Goal: Transaction & Acquisition: Purchase product/service

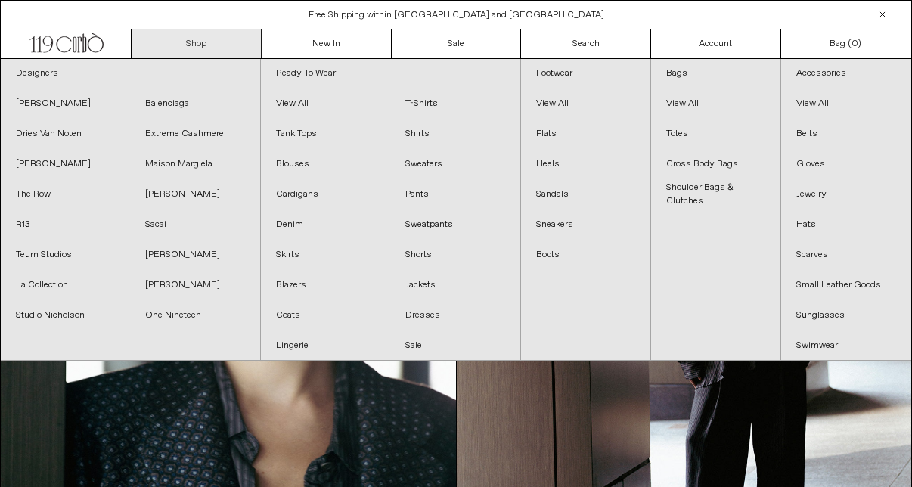
click at [197, 47] on link "Shop" at bounding box center [197, 43] width 130 height 29
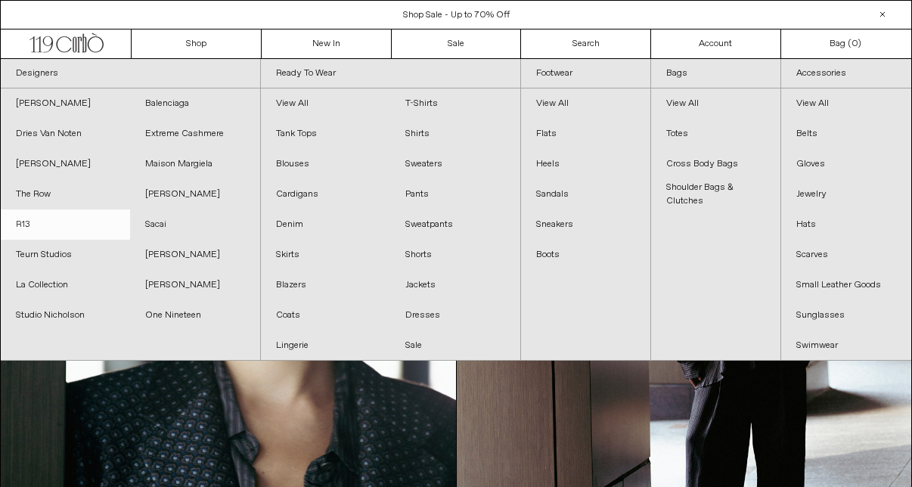
click at [27, 226] on link "R13" at bounding box center [65, 224] width 129 height 30
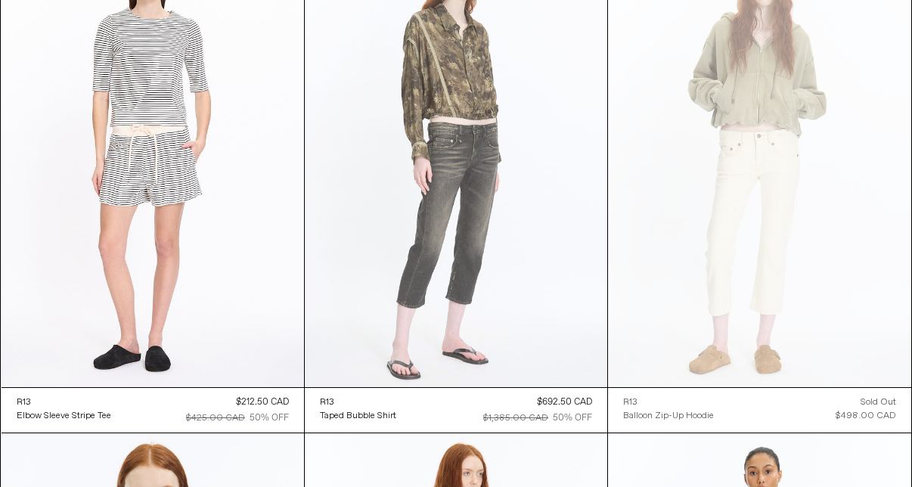
scroll to position [3170, 0]
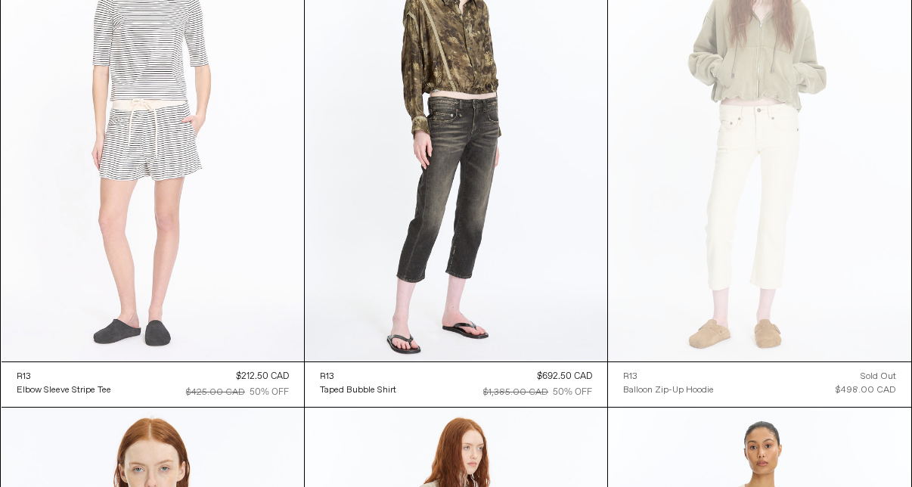
click at [255, 229] on at bounding box center [153, 133] width 302 height 453
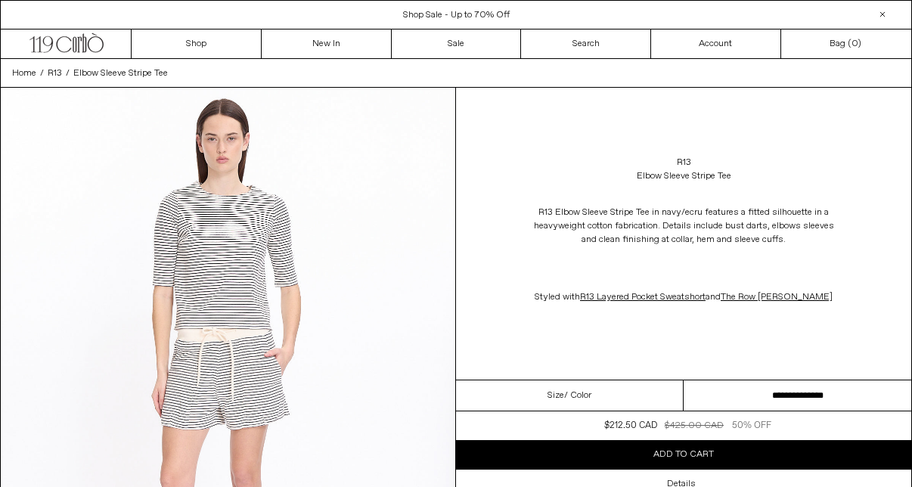
click at [856, 411] on select "**********" at bounding box center [797, 395] width 228 height 31
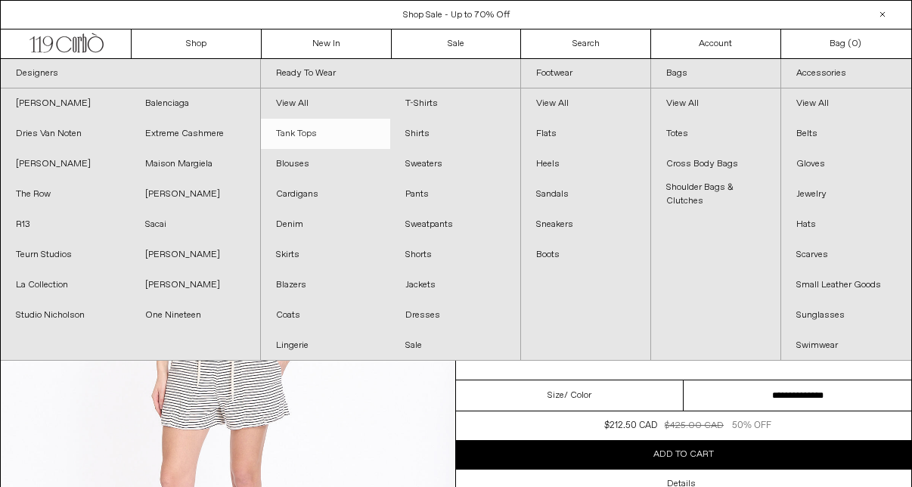
click at [311, 131] on link "Tank Tops" at bounding box center [325, 134] width 129 height 30
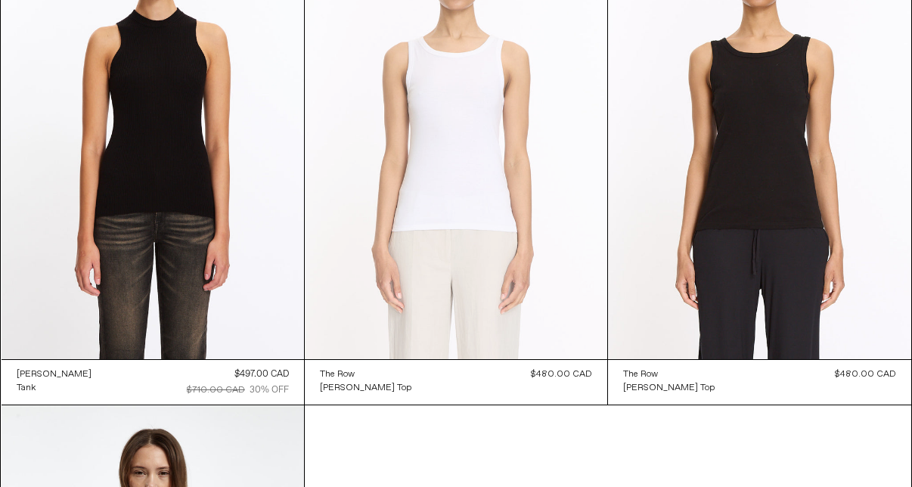
scroll to position [1184, 0]
click at [435, 233] on at bounding box center [456, 130] width 302 height 453
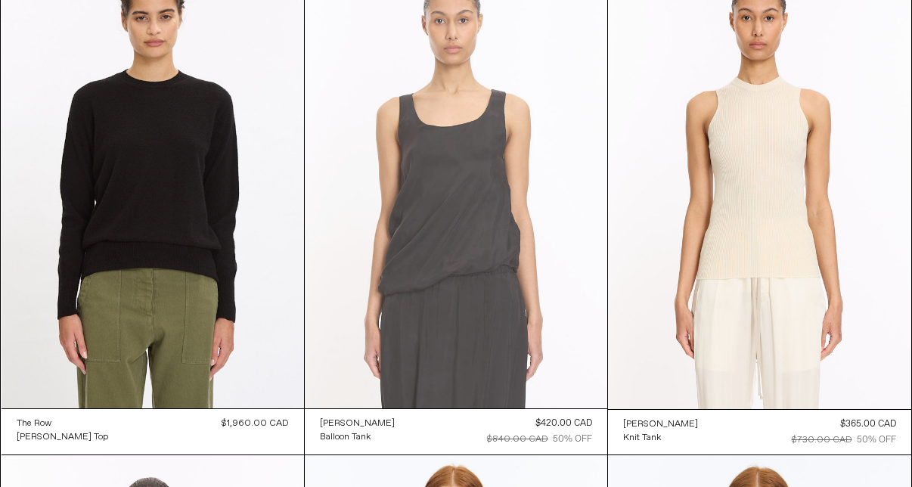
scroll to position [138, 0]
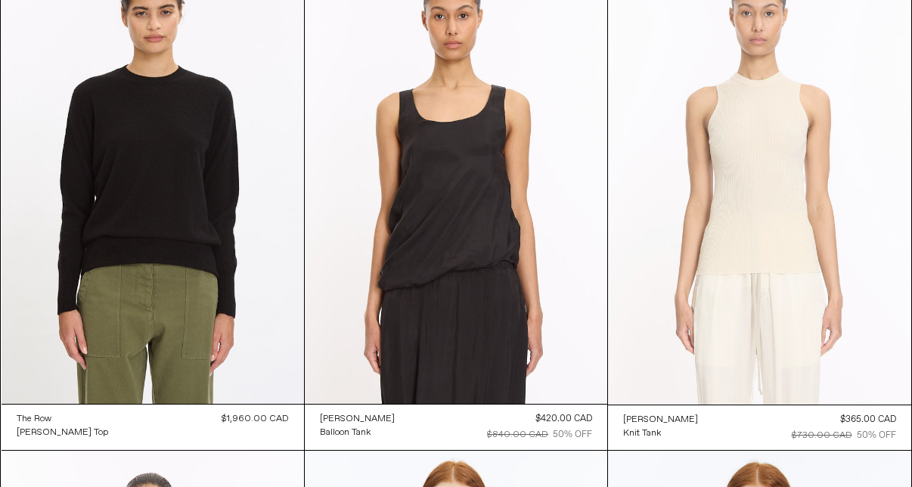
click at [773, 158] on at bounding box center [759, 177] width 302 height 454
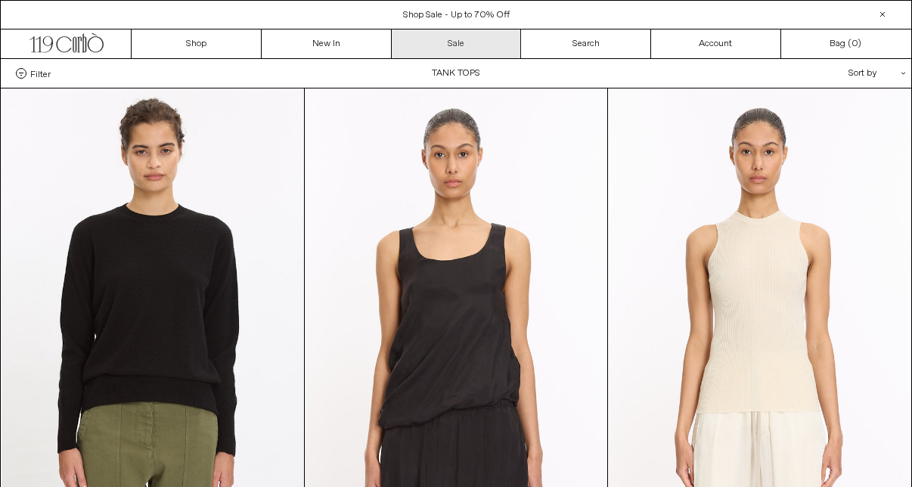
scroll to position [0, 0]
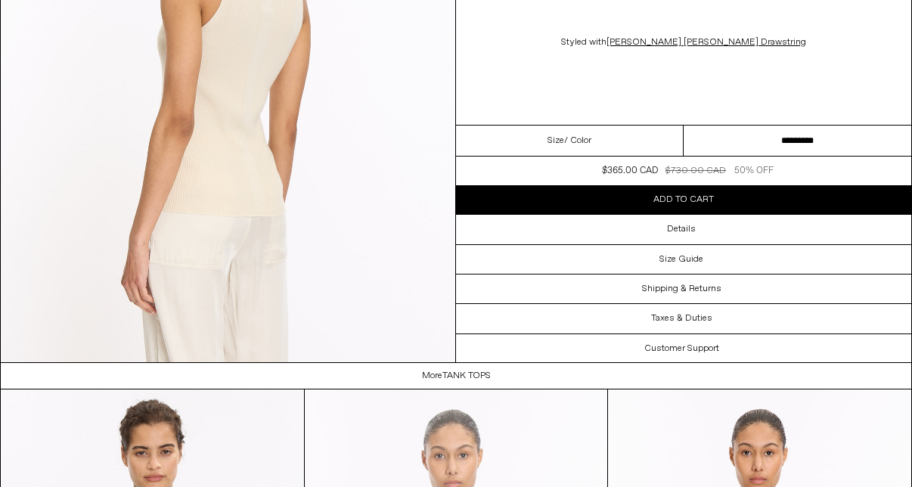
scroll to position [1337, 0]
